Goal: Check status: Check status

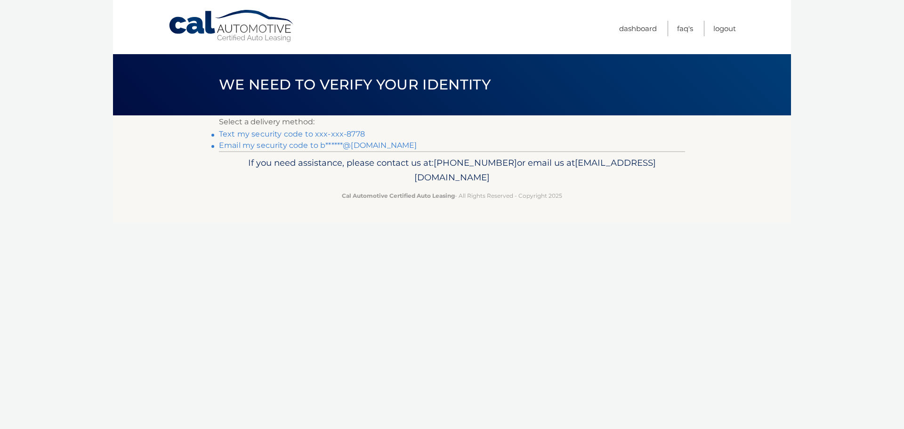
click at [324, 134] on link "Text my security code to xxx-xxx-8778" at bounding box center [292, 133] width 146 height 9
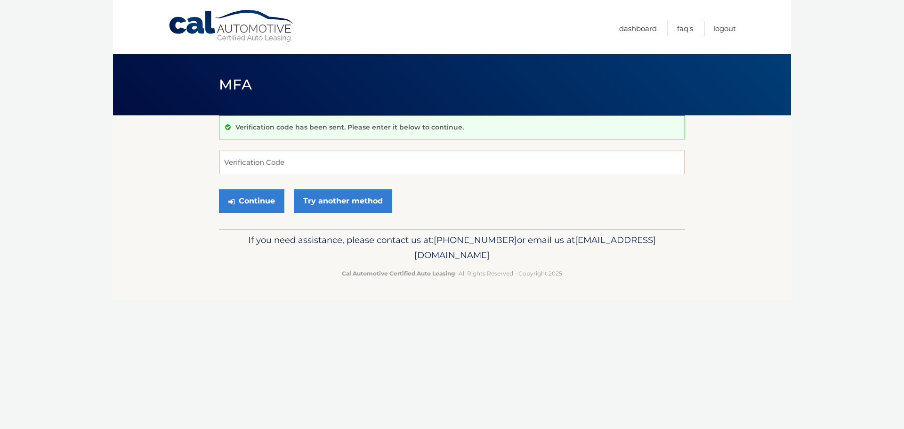
click at [294, 165] on input "Verification Code" at bounding box center [452, 163] width 466 height 24
type input "522170"
click at [251, 196] on button "Continue" at bounding box center [251, 201] width 65 height 24
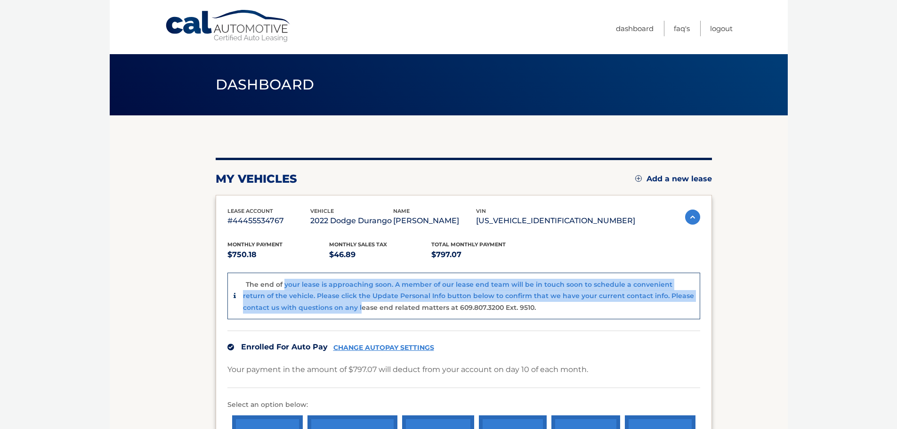
drag, startPoint x: 283, startPoint y: 286, endPoint x: 335, endPoint y: 310, distance: 57.5
click at [334, 310] on p "The end of your lease is approaching soon. A member of our lease end team will …" at bounding box center [468, 296] width 451 height 32
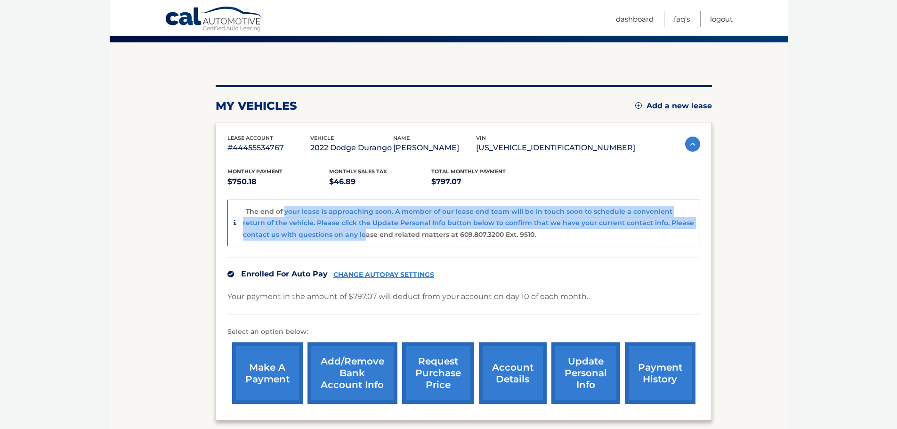
scroll to position [94, 0]
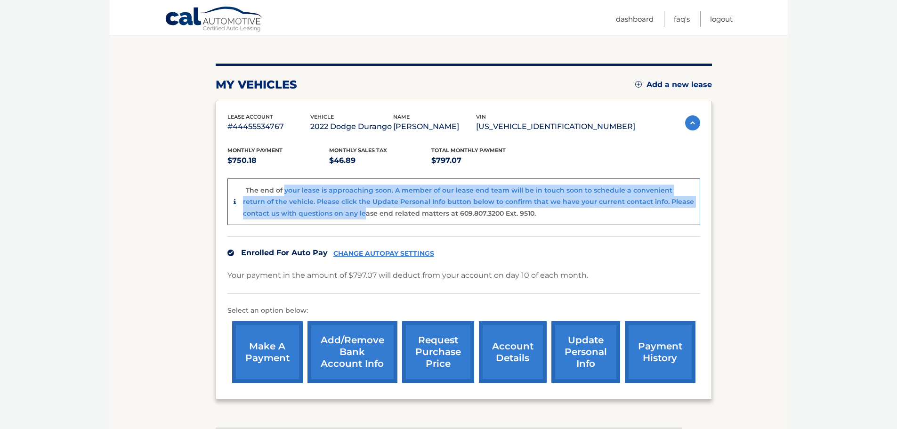
click at [520, 352] on link "account details" at bounding box center [513, 352] width 68 height 62
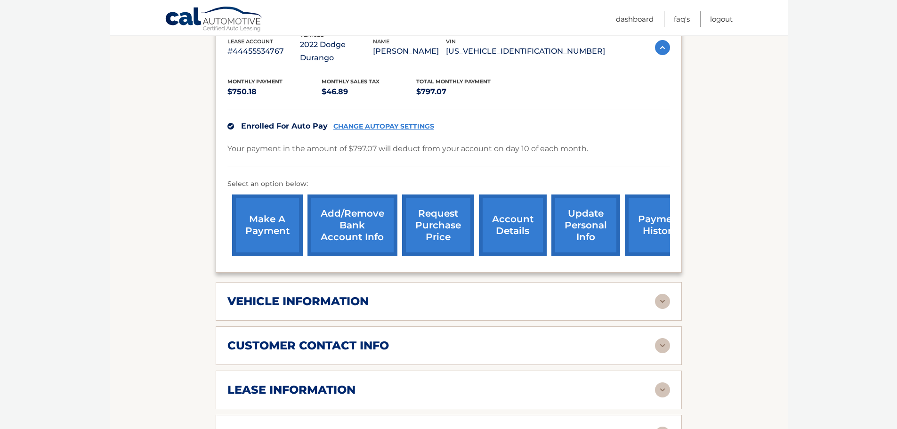
scroll to position [235, 0]
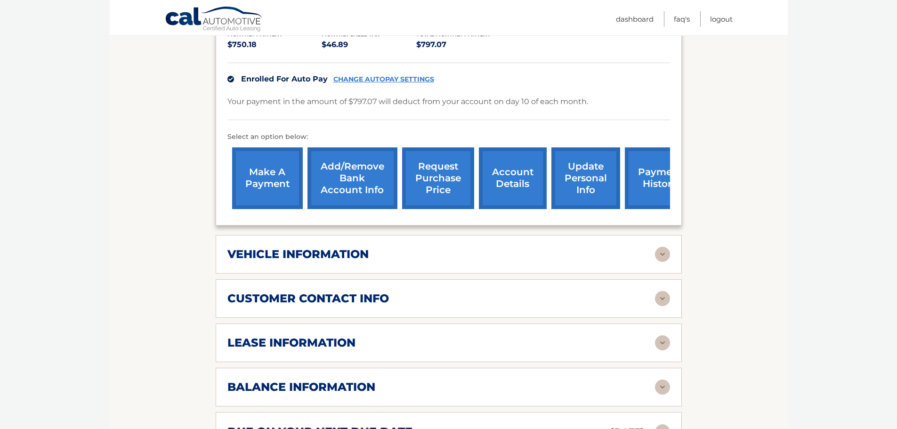
click at [343, 336] on h2 "lease information" at bounding box center [291, 343] width 128 height 14
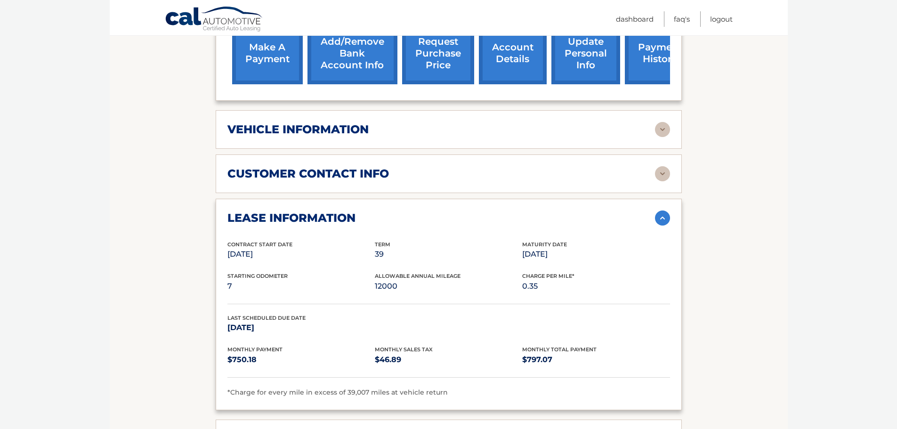
scroll to position [377, 0]
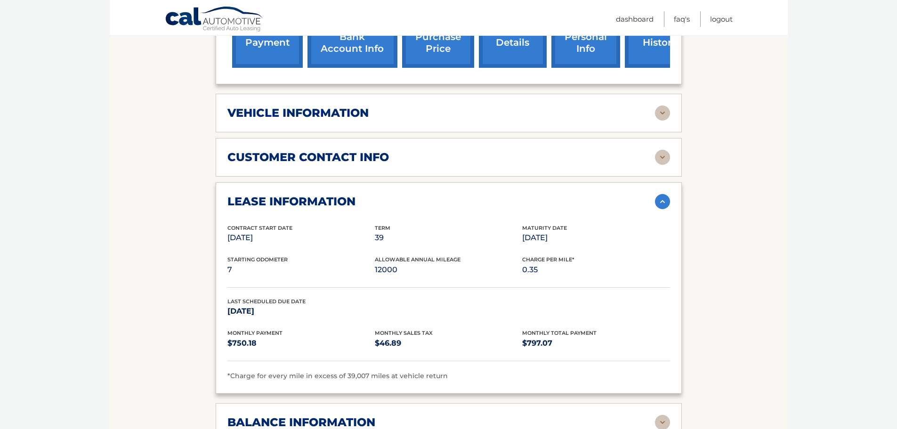
drag, startPoint x: 227, startPoint y: 190, endPoint x: 333, endPoint y: 220, distance: 110.4
click at [331, 220] on div "lease information Contract Start Date Oct 10, 2022 Term 39 Maturity Date Jan 10…" at bounding box center [449, 287] width 466 height 211
click at [361, 231] on p "Oct 10, 2022" at bounding box center [300, 237] width 147 height 13
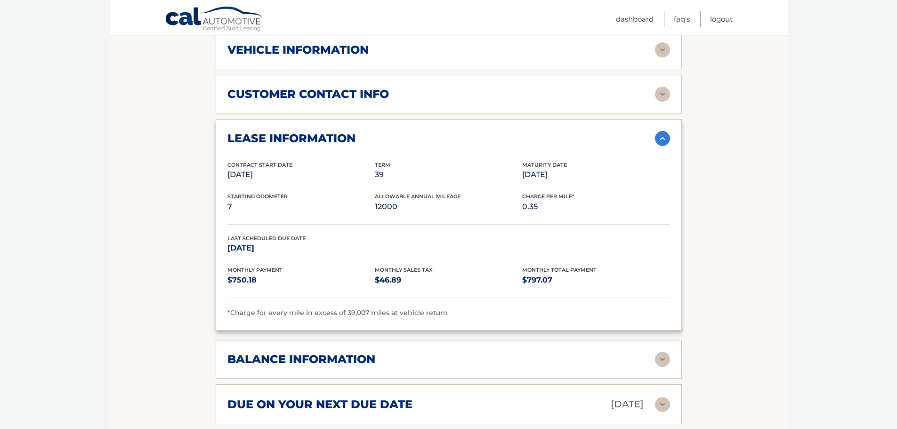
scroll to position [471, 0]
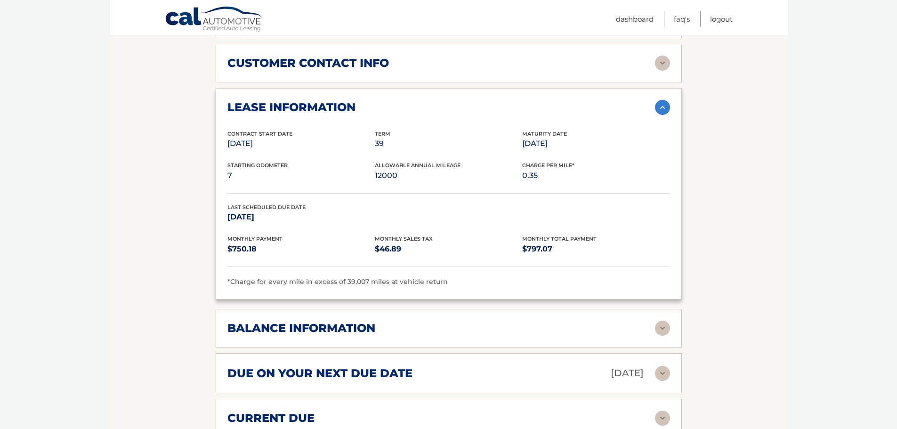
click at [426, 321] on div "balance information" at bounding box center [440, 328] width 427 height 14
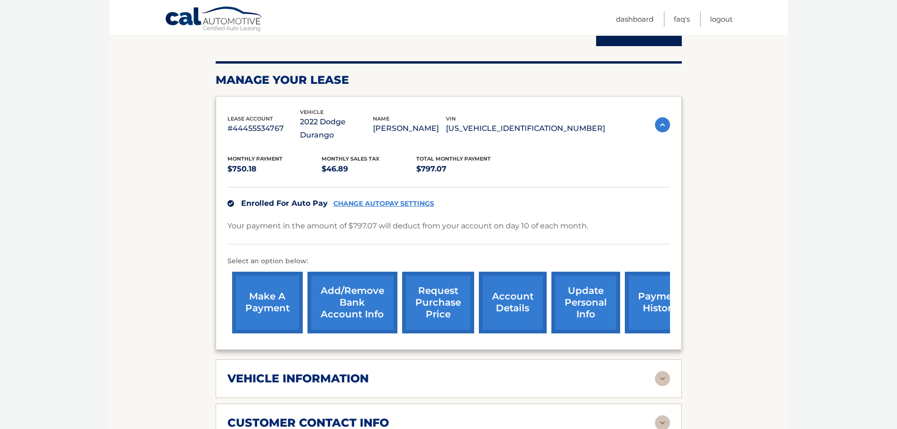
scroll to position [94, 0]
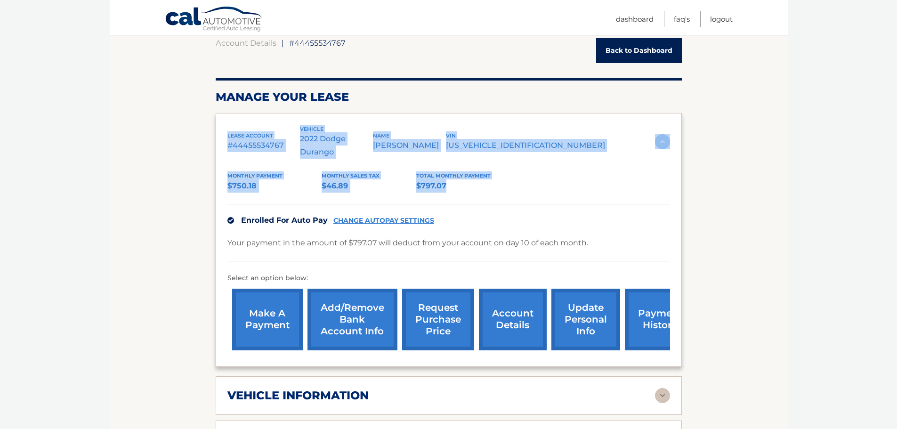
drag, startPoint x: 226, startPoint y: 129, endPoint x: 468, endPoint y: 177, distance: 246.6
click at [468, 177] on div "lease account #44455534767 vehicle 2022 Dodge Durango name ANTHONY BALAGADDE vi…" at bounding box center [449, 240] width 466 height 254
copy div "lease account #44455534767 vehicle 2022 Dodge Durango name ANTHONY BALAGADDE vi…"
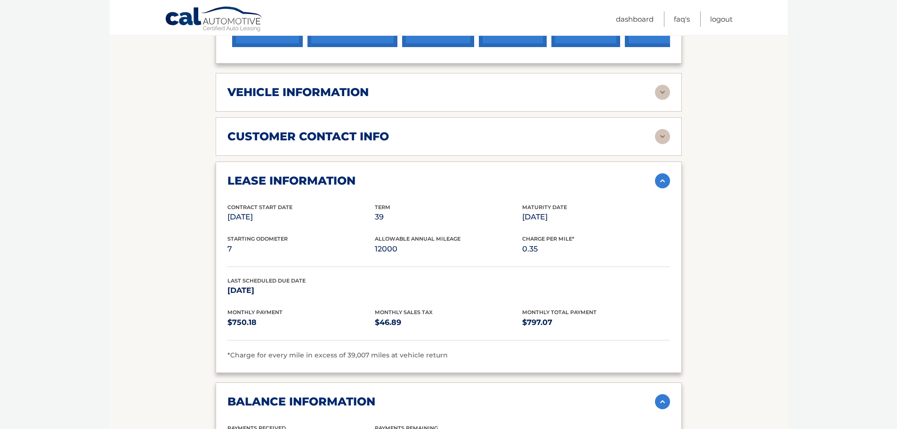
scroll to position [424, 0]
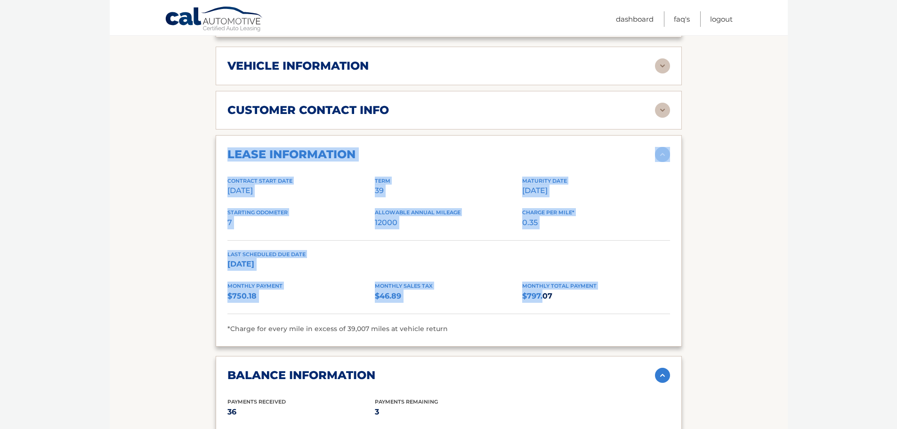
drag, startPoint x: 226, startPoint y: 141, endPoint x: 543, endPoint y: 293, distance: 351.6
click at [543, 293] on div "lease information Contract Start Date Oct 10, 2022 Term 39 Maturity Date Jan 10…" at bounding box center [449, 240] width 466 height 211
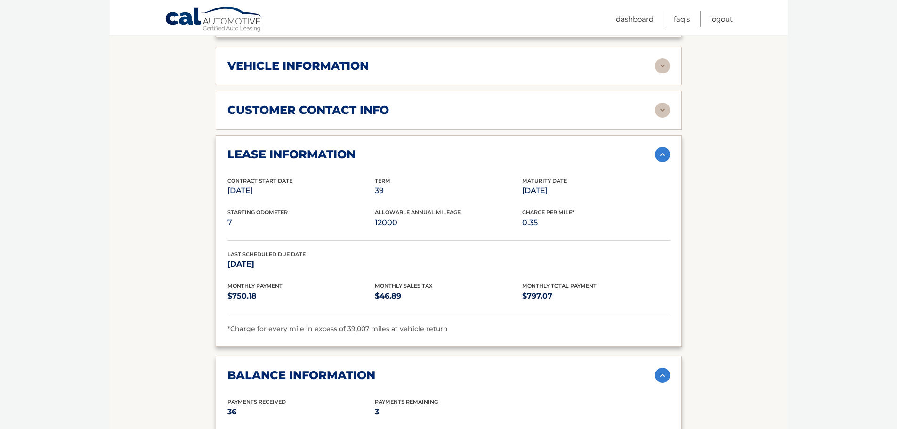
click at [559, 289] on p "$797.07" at bounding box center [595, 295] width 147 height 13
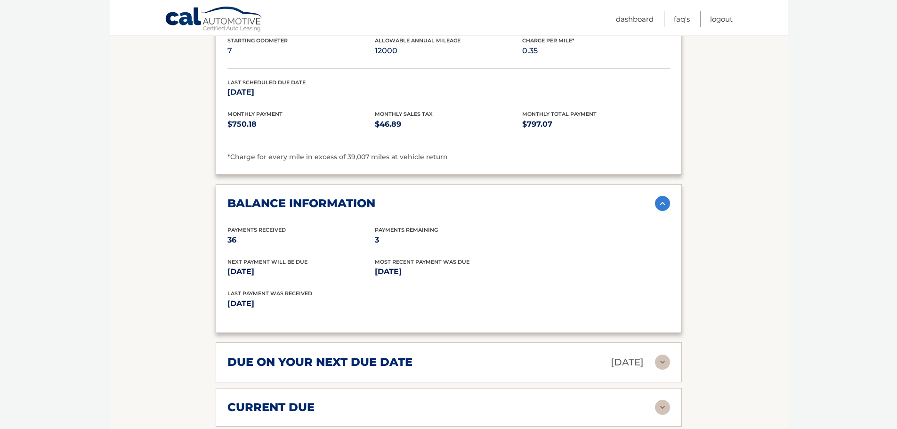
scroll to position [612, 0]
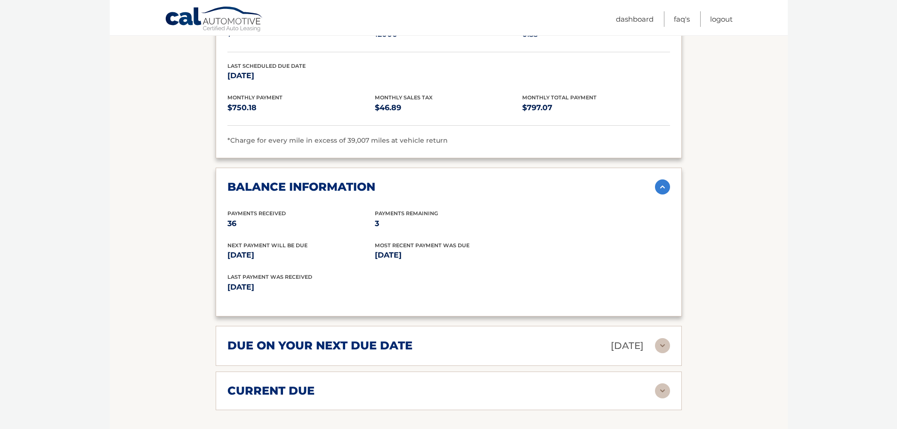
drag, startPoint x: 226, startPoint y: 173, endPoint x: 431, endPoint y: 254, distance: 220.6
click at [431, 254] on div "balance information Payments Received 36 Payments Remaining 3 Next Payment will…" at bounding box center [449, 242] width 466 height 149
copy div "balance information Payments Received 36 Payments Remaining 3 Next Payment will…"
click at [561, 273] on div "Last Payment was received Sep 10, 2025" at bounding box center [448, 289] width 442 height 32
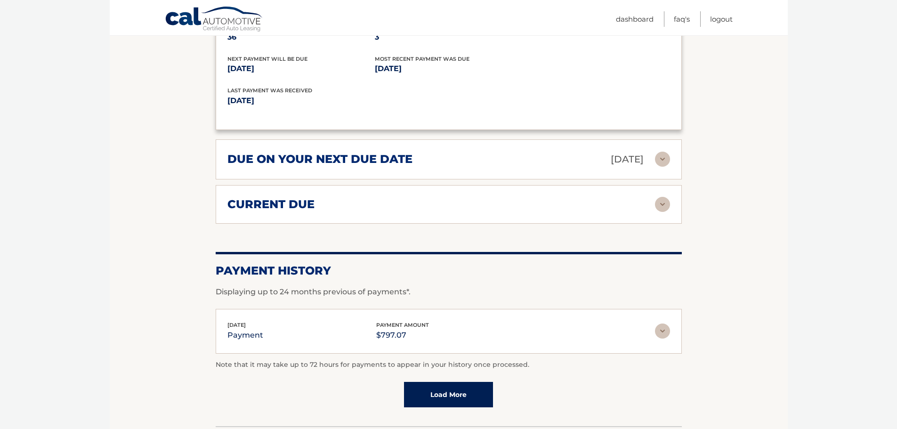
scroll to position [800, 0]
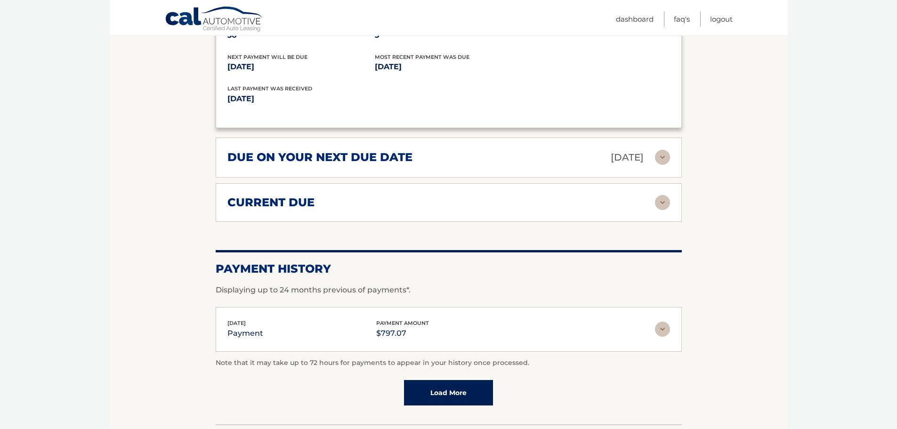
click at [585, 195] on div "current due" at bounding box center [440, 202] width 427 height 14
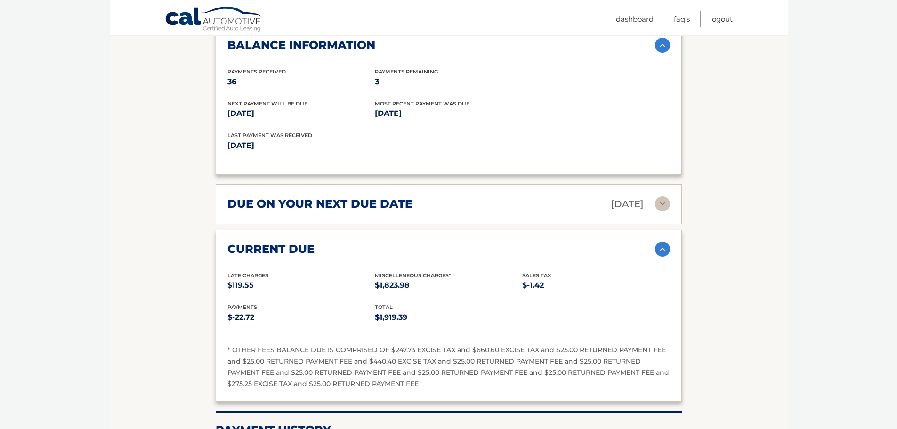
scroll to position [753, 0]
click at [517, 196] on div "due on your next due date Oct 10, 2025" at bounding box center [440, 204] width 427 height 16
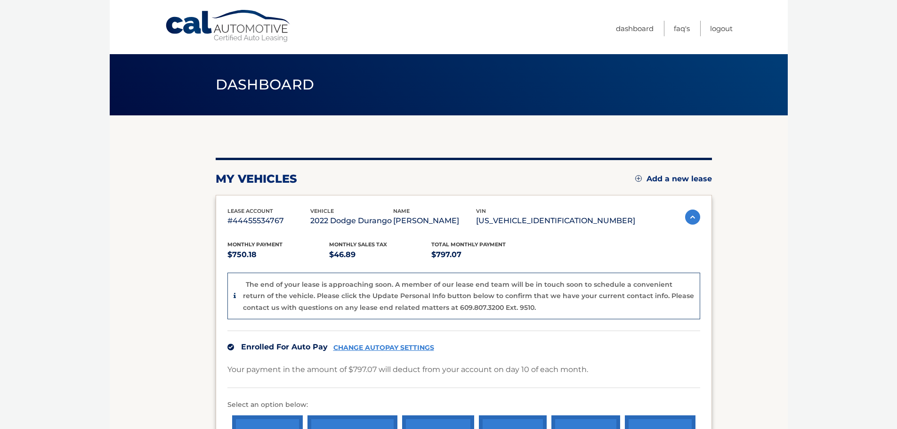
scroll to position [47, 0]
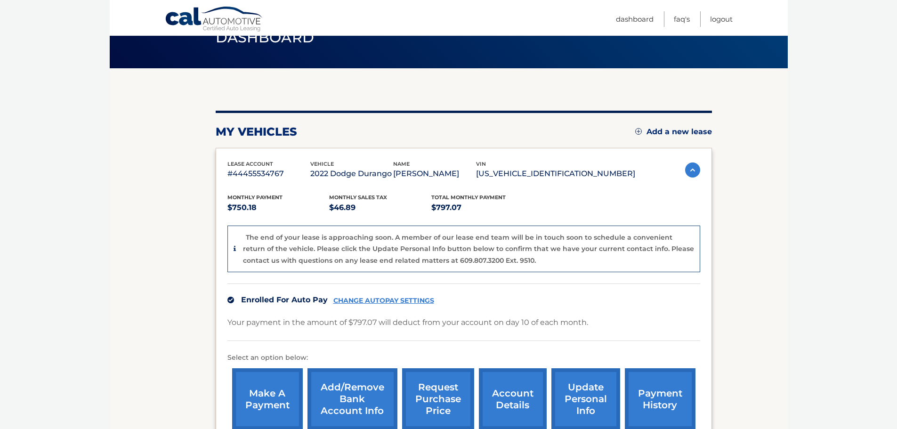
click at [268, 300] on span "Enrolled For Auto Pay" at bounding box center [284, 299] width 87 height 9
click at [231, 300] on img at bounding box center [230, 300] width 7 height 7
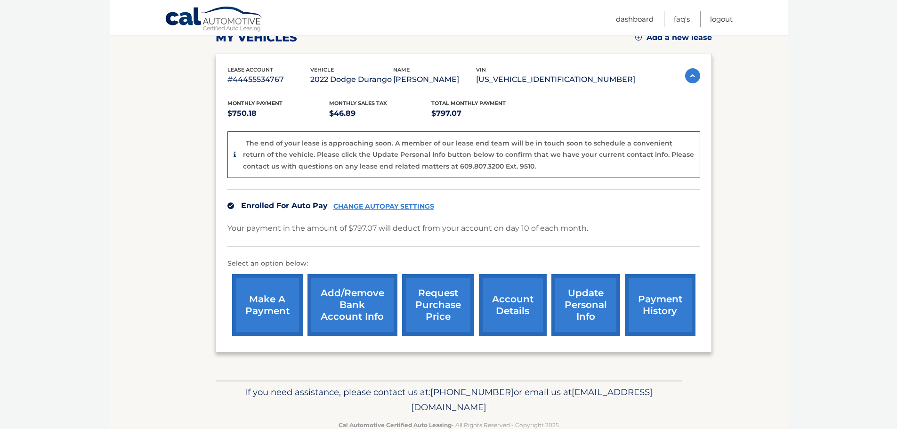
scroll to position [164, 0]
